Goal: Task Accomplishment & Management: Manage account settings

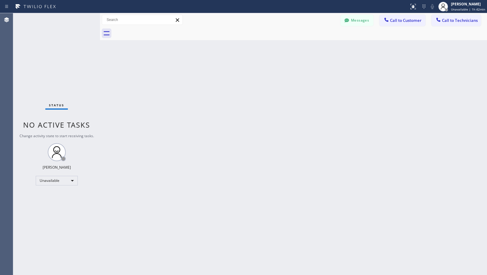
click at [322, 188] on div "Back to Dashboard Change Sender ID Customers Technicians [PHONE_NUMBER] SEARCH …" at bounding box center [293, 144] width 387 height 262
click at [262, 145] on div "Back to Dashboard Change Sender ID Customers Technicians [PHONE_NUMBER] SEARCH …" at bounding box center [293, 144] width 387 height 262
click at [233, 141] on div "Back to Dashboard Change Sender ID Customers Technicians [PHONE_NUMBER] SEARCH …" at bounding box center [293, 144] width 387 height 262
click at [309, 123] on div "Back to Dashboard Change Sender ID Customers Technicians [PHONE_NUMBER] SEARCH …" at bounding box center [293, 144] width 387 height 262
click at [262, 130] on div "Back to Dashboard Change Sender ID Customers Technicians [PHONE_NUMBER] SEARCH …" at bounding box center [293, 144] width 387 height 262
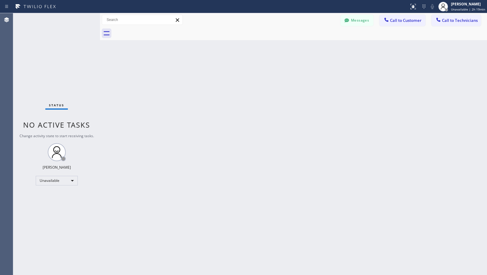
click at [205, 191] on div "Back to Dashboard Change Sender ID Customers Technicians [PHONE_NUMBER] SEARCH …" at bounding box center [293, 144] width 387 height 262
drag, startPoint x: 219, startPoint y: 168, endPoint x: 212, endPoint y: 222, distance: 54.5
click at [219, 169] on div "Back to Dashboard Change Sender ID Customers Technicians [PHONE_NUMBER] SEARCH …" at bounding box center [293, 144] width 387 height 262
click at [193, 99] on div "Back to Dashboard Change Sender ID Customers Technicians [PHONE_NUMBER] SEARCH …" at bounding box center [293, 144] width 387 height 262
click at [224, 119] on div "Back to Dashboard Change Sender ID Customers Technicians [PHONE_NUMBER] SEARCH …" at bounding box center [293, 144] width 387 height 262
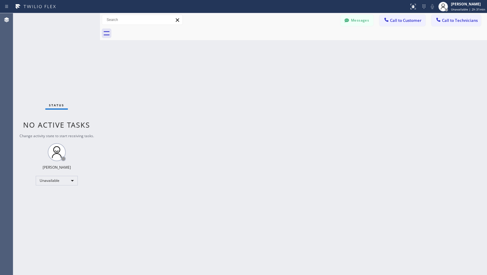
click at [264, 109] on div "Back to Dashboard Change Sender ID Customers Technicians [PHONE_NUMBER] SEARCH …" at bounding box center [293, 144] width 387 height 262
click at [263, 87] on div "Back to Dashboard Change Sender ID Customers Technicians [PHONE_NUMBER] SEARCH …" at bounding box center [293, 144] width 387 height 262
click at [450, 7] on div at bounding box center [442, 6] width 13 height 13
click at [444, 23] on button "Offline" at bounding box center [457, 24] width 60 height 8
click at [461, 3] on div "[PERSON_NAME]" at bounding box center [468, 4] width 34 height 5
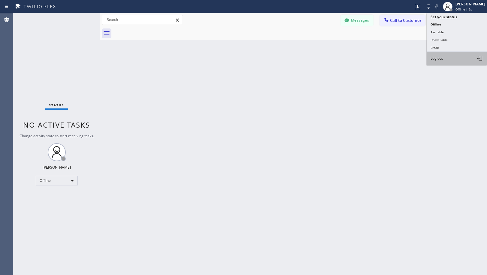
click at [445, 58] on button "Log out" at bounding box center [457, 58] width 60 height 13
